Goal: Information Seeking & Learning: Compare options

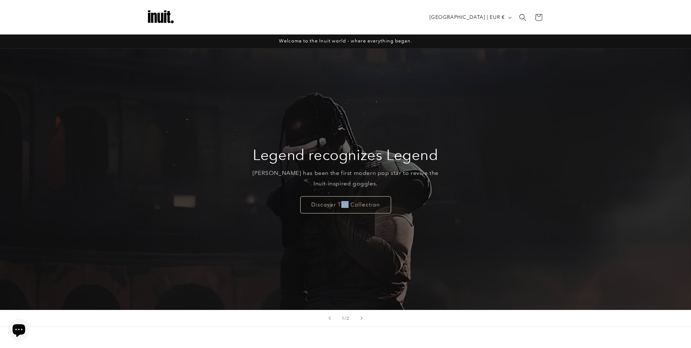
drag, startPoint x: 346, startPoint y: 229, endPoint x: 341, endPoint y: 229, distance: 4.4
click at [342, 229] on div "Legend recognizes Legend [PERSON_NAME] has been the first modern pop star to re…" at bounding box center [346, 179] width 436 height 261
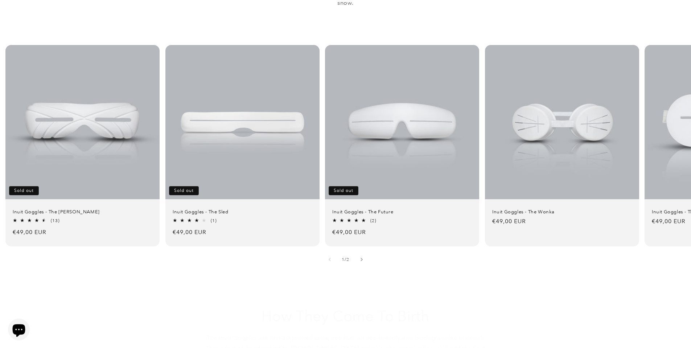
scroll to position [508, 0]
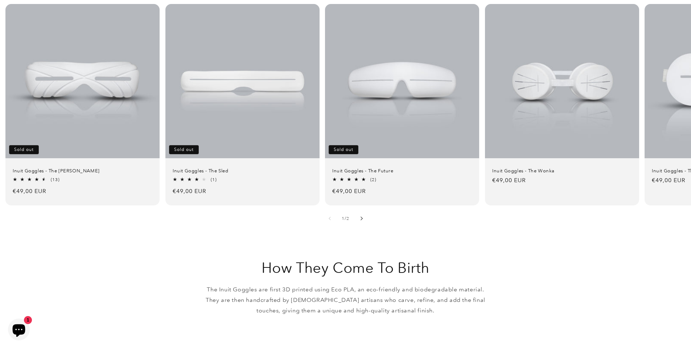
drag, startPoint x: 369, startPoint y: 207, endPoint x: 366, endPoint y: 208, distance: 3.7
click at [366, 210] on button "Slide right" at bounding box center [362, 218] width 16 height 16
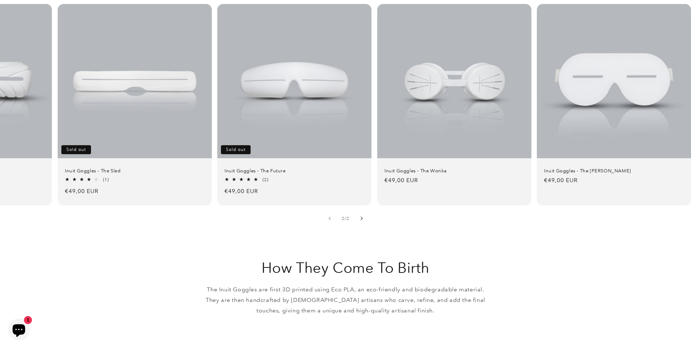
scroll to position [0, 113]
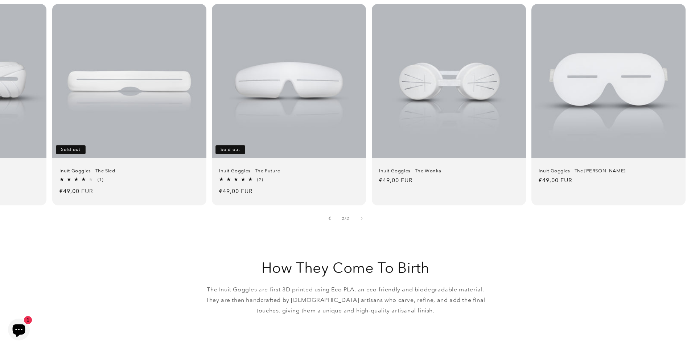
click at [332, 210] on button "Slide left" at bounding box center [330, 218] width 16 height 16
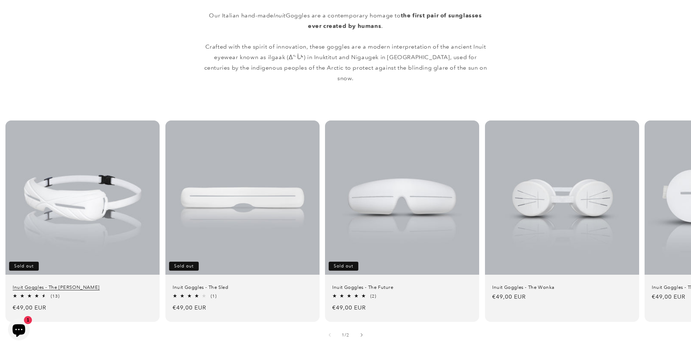
scroll to position [399, 0]
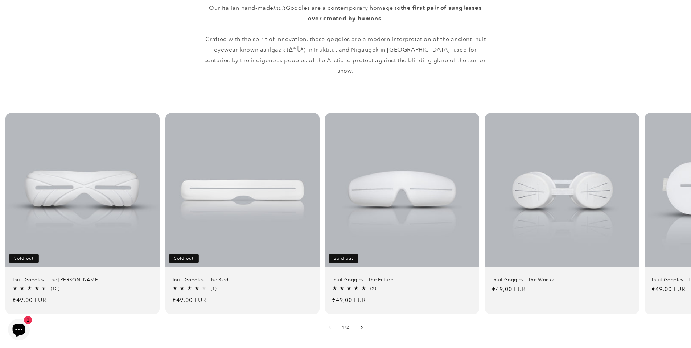
click at [361, 320] on button "Slide right" at bounding box center [362, 327] width 16 height 16
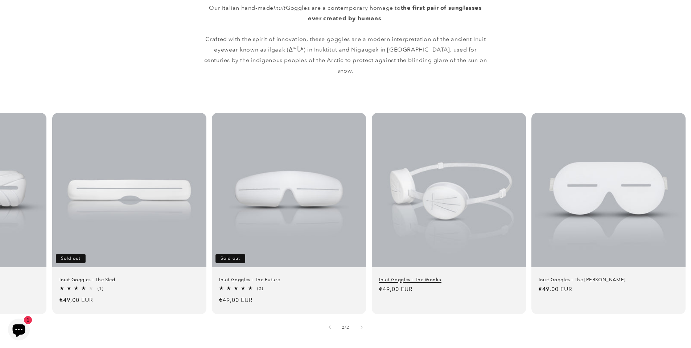
scroll to position [436, 0]
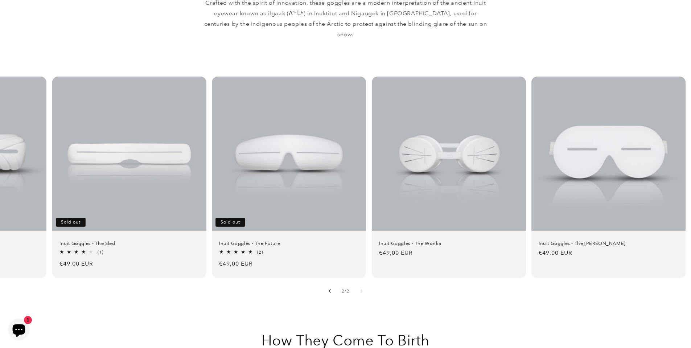
click at [334, 287] on button "Slide left" at bounding box center [330, 291] width 16 height 16
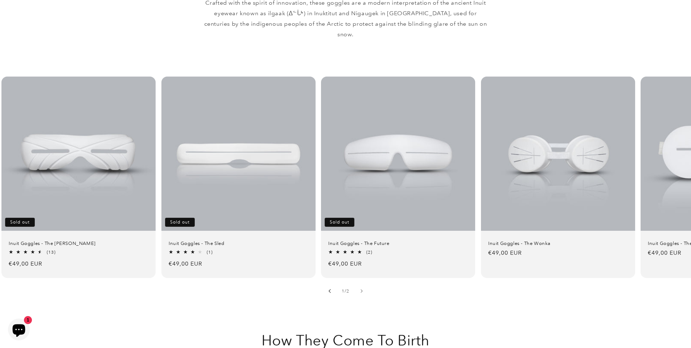
scroll to position [0, 0]
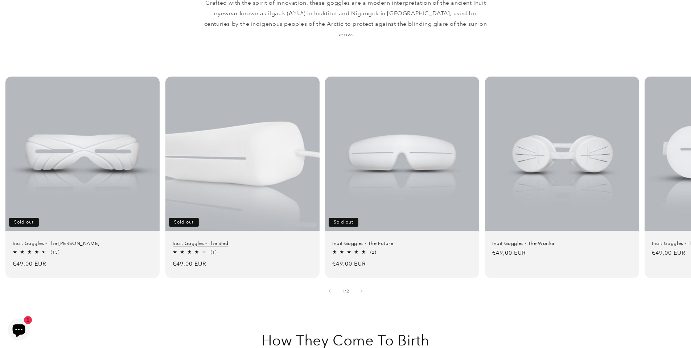
click at [252, 240] on link "Inuit Goggles - The Sled" at bounding box center [243, 243] width 140 height 6
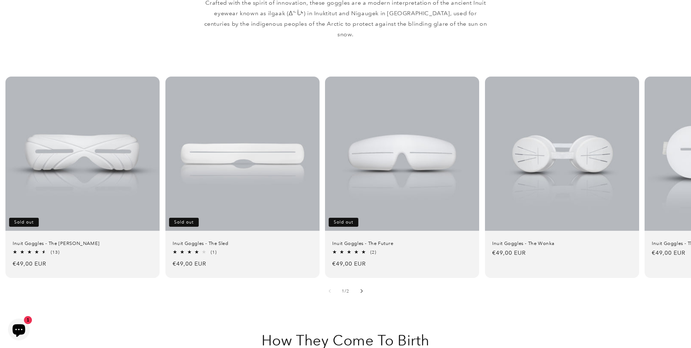
click at [361, 289] on icon "Slide right" at bounding box center [361, 291] width 3 height 4
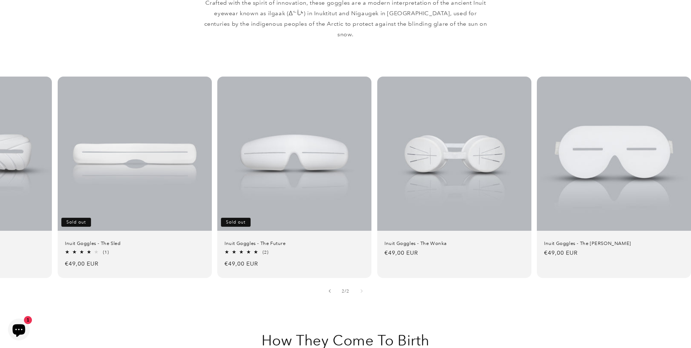
scroll to position [0, 113]
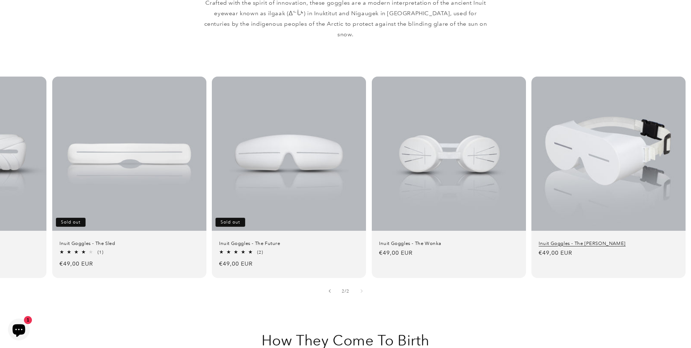
click at [563, 240] on link "Inuit Goggles - The [PERSON_NAME]" at bounding box center [609, 243] width 140 height 6
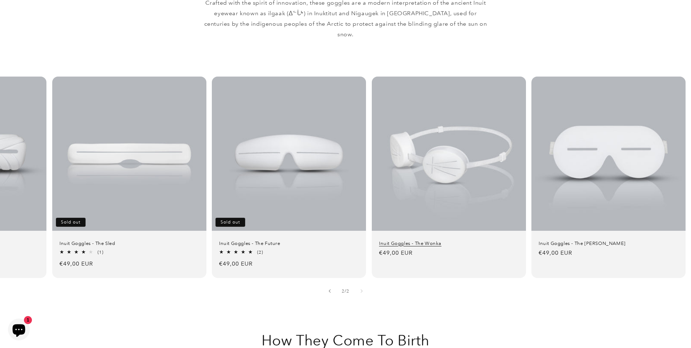
click at [470, 240] on link "Inuit Goggles - The Wonka" at bounding box center [449, 243] width 140 height 6
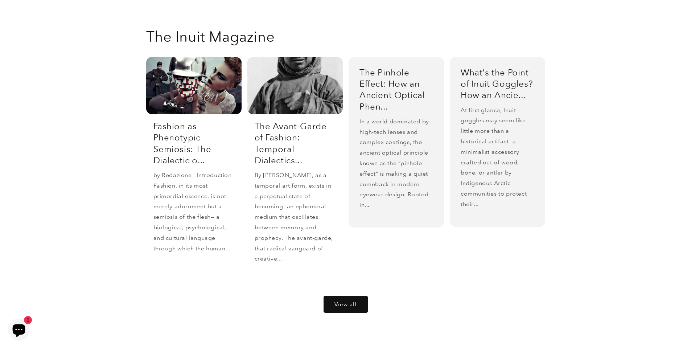
scroll to position [1561, 0]
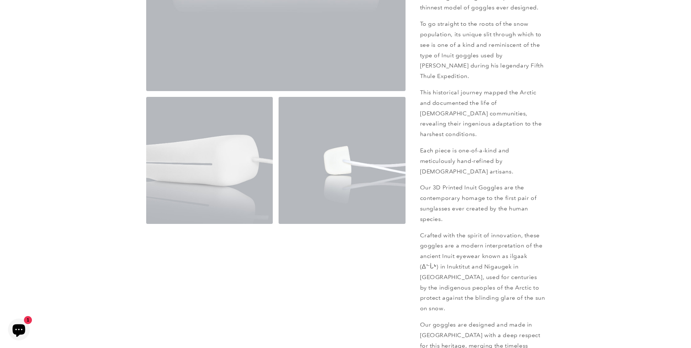
scroll to position [218, 0]
drag, startPoint x: 427, startPoint y: 284, endPoint x: 429, endPoint y: 280, distance: 4.4
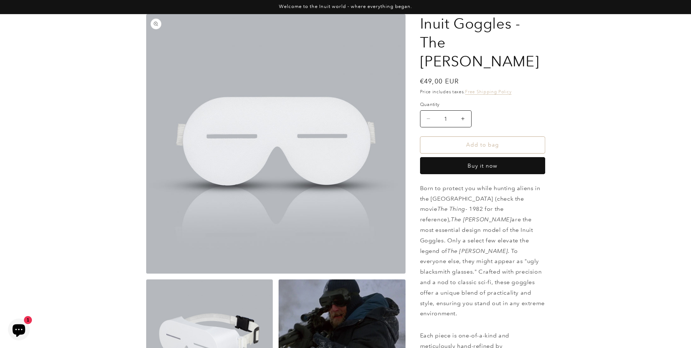
scroll to position [36, 0]
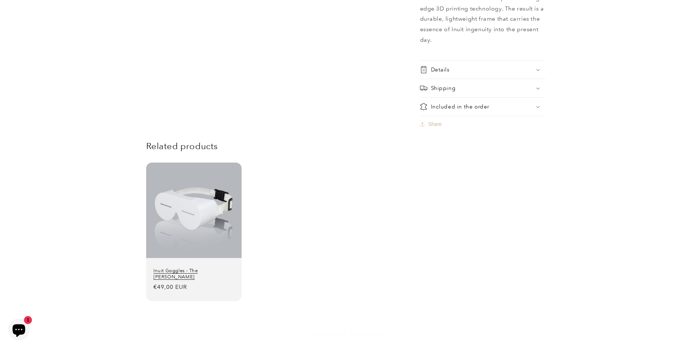
scroll to position [653, 0]
